Goal: Check status: Check status

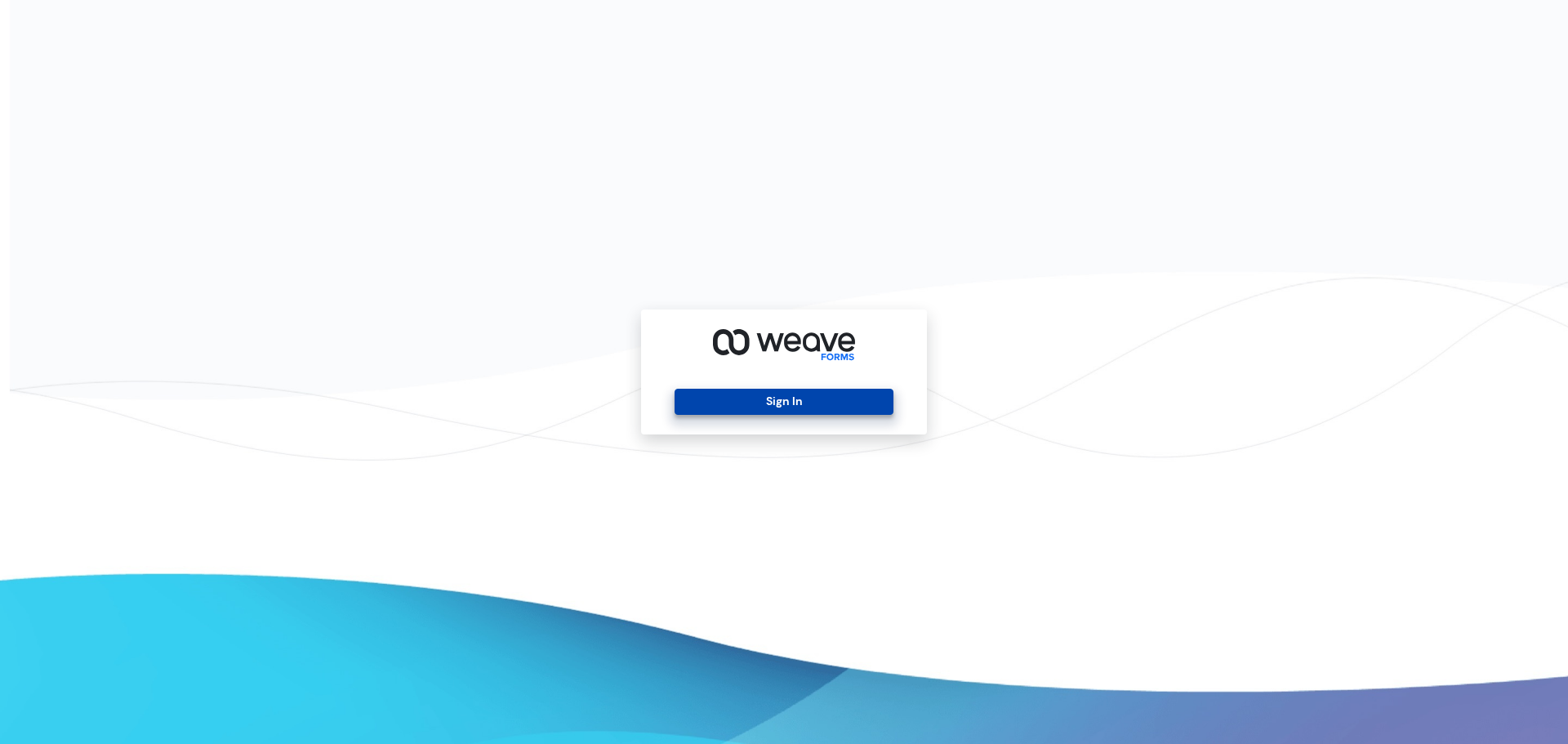
click at [737, 396] on button "Sign In" at bounding box center [783, 401] width 218 height 26
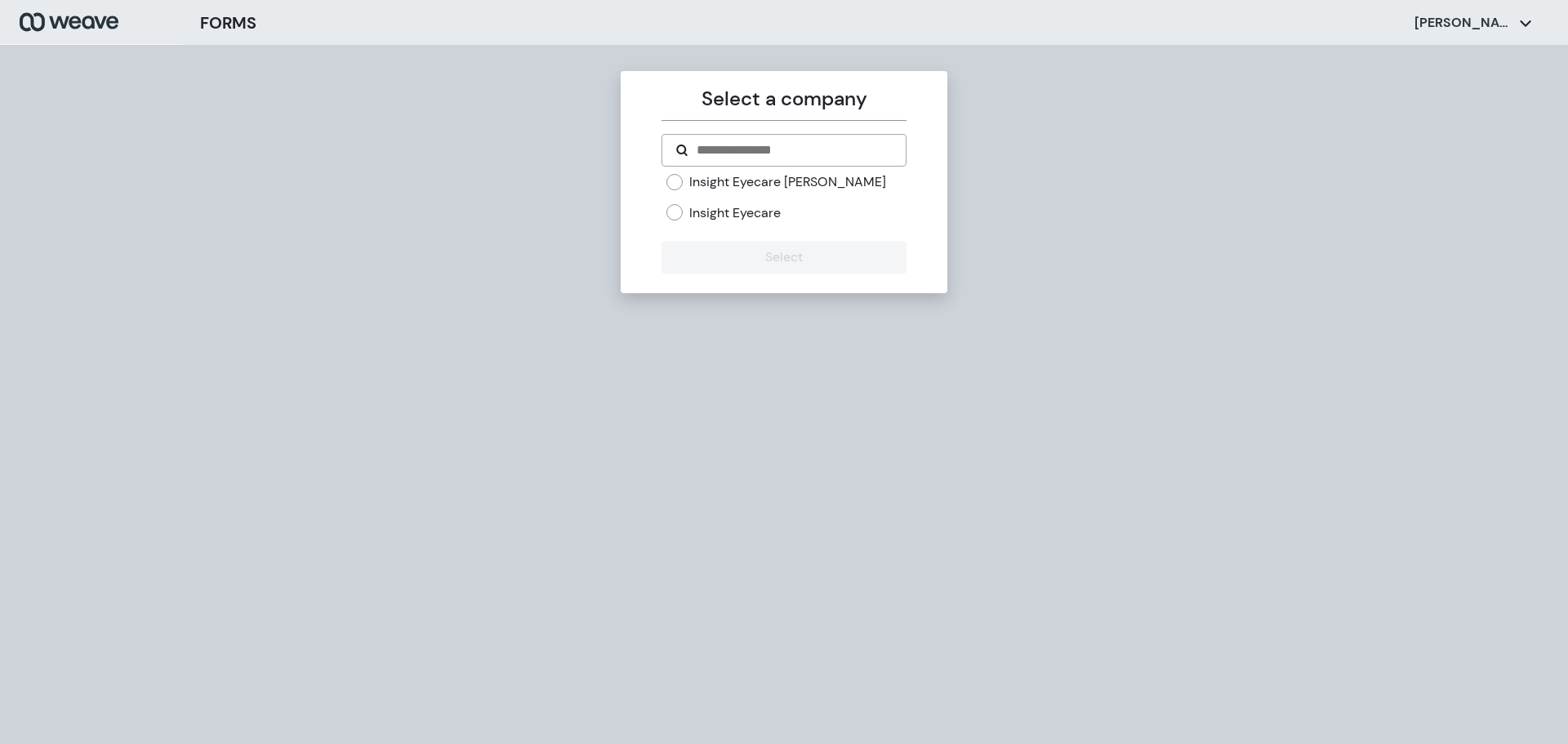
click at [724, 213] on label "Insight Eyecare" at bounding box center [735, 212] width 91 height 18
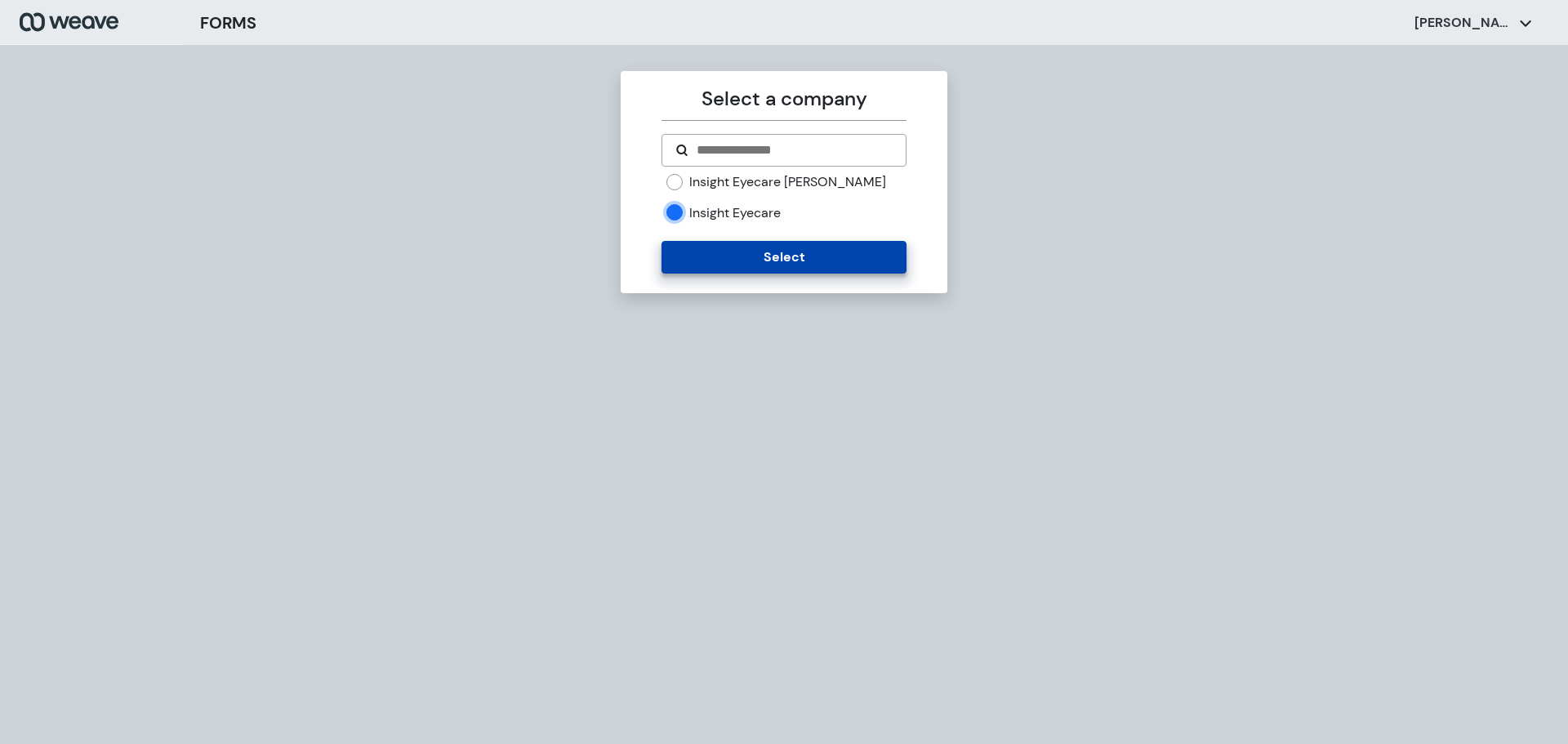
click at [755, 249] on button "Select" at bounding box center [784, 257] width 244 height 32
